Goal: Find specific page/section: Find specific page/section

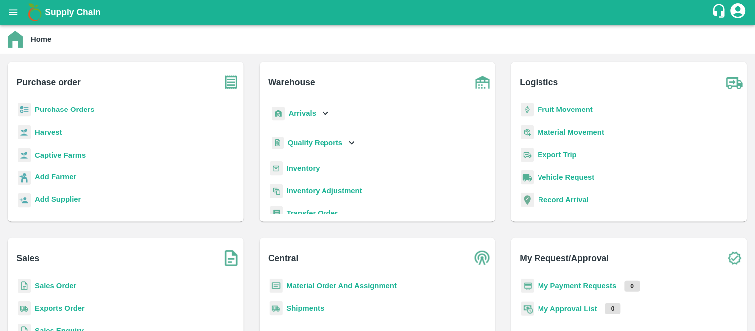
click at [60, 153] on b "Captive Farms" at bounding box center [60, 155] width 51 height 8
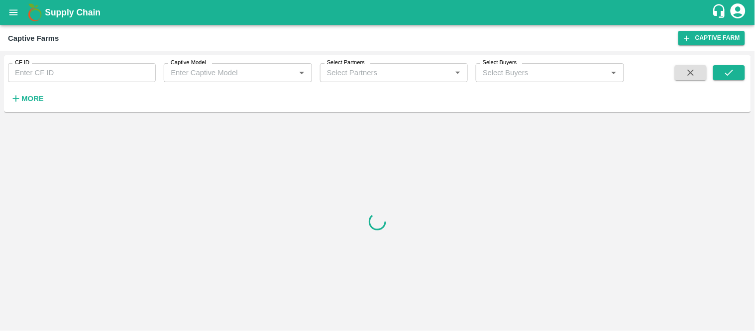
click at [282, 71] on input "Captive Model" at bounding box center [229, 72] width 125 height 13
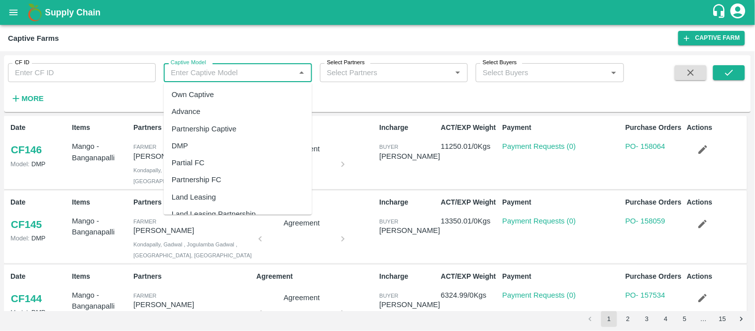
click at [225, 197] on div "Land Leasing" at bounding box center [238, 197] width 148 height 17
type input "Land Leasing"
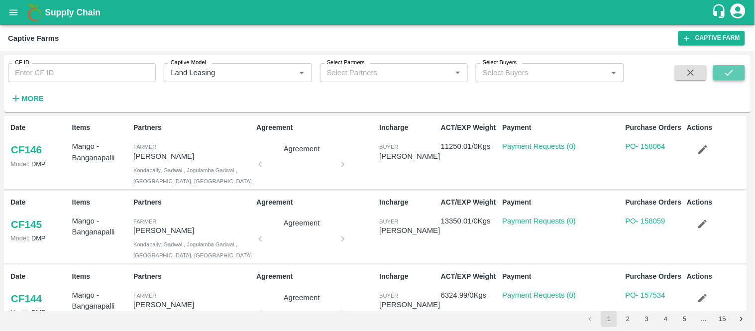
click at [735, 76] on icon "submit" at bounding box center [729, 72] width 11 height 11
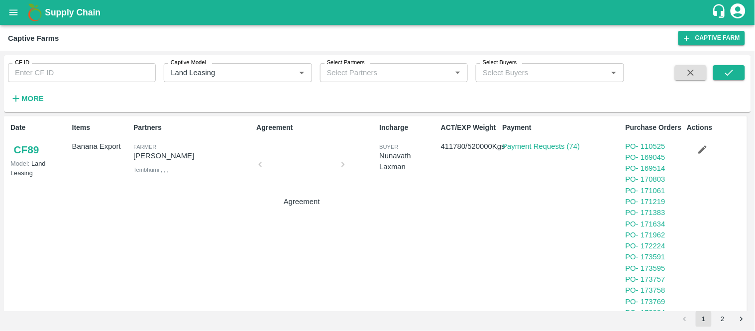
scroll to position [571, 0]
click at [21, 151] on link "CF 89" at bounding box center [26, 151] width 32 height 18
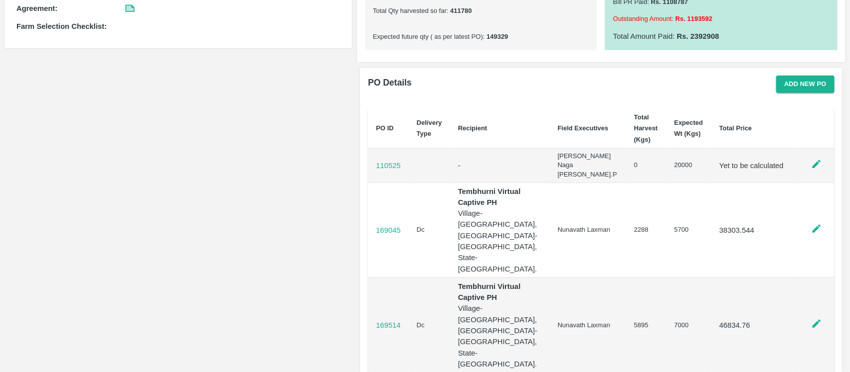
scroll to position [432, 0]
click at [755, 89] on button "Add new PO" at bounding box center [805, 84] width 58 height 17
